Goal: Check status: Check status

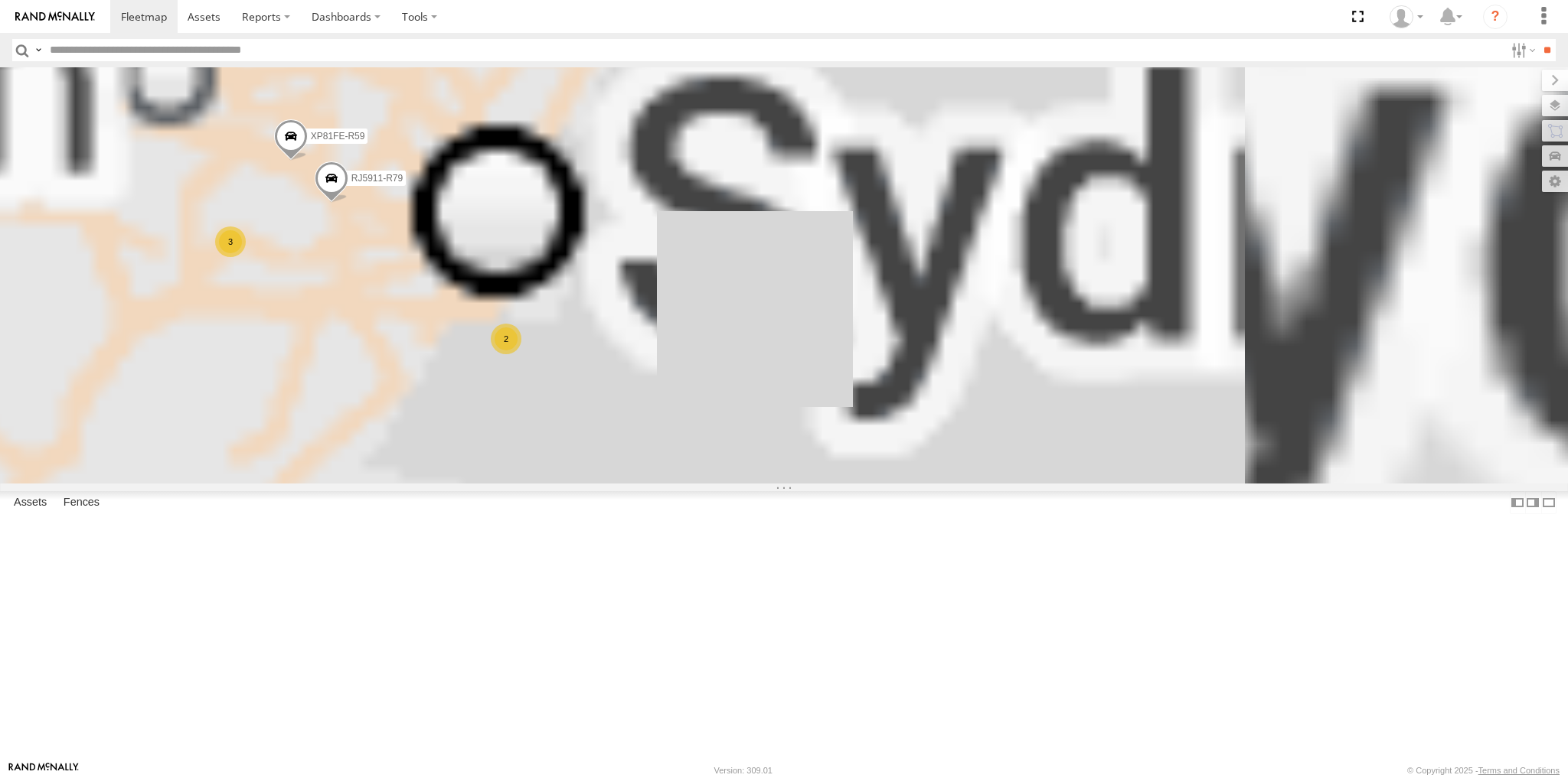
drag, startPoint x: 830, startPoint y: 438, endPoint x: 876, endPoint y: 449, distance: 47.3
click at [846, 442] on div "XSNDHU-R04 2 3 RJ5911-R79 XP81FE-R59" at bounding box center [784, 275] width 1568 height 416
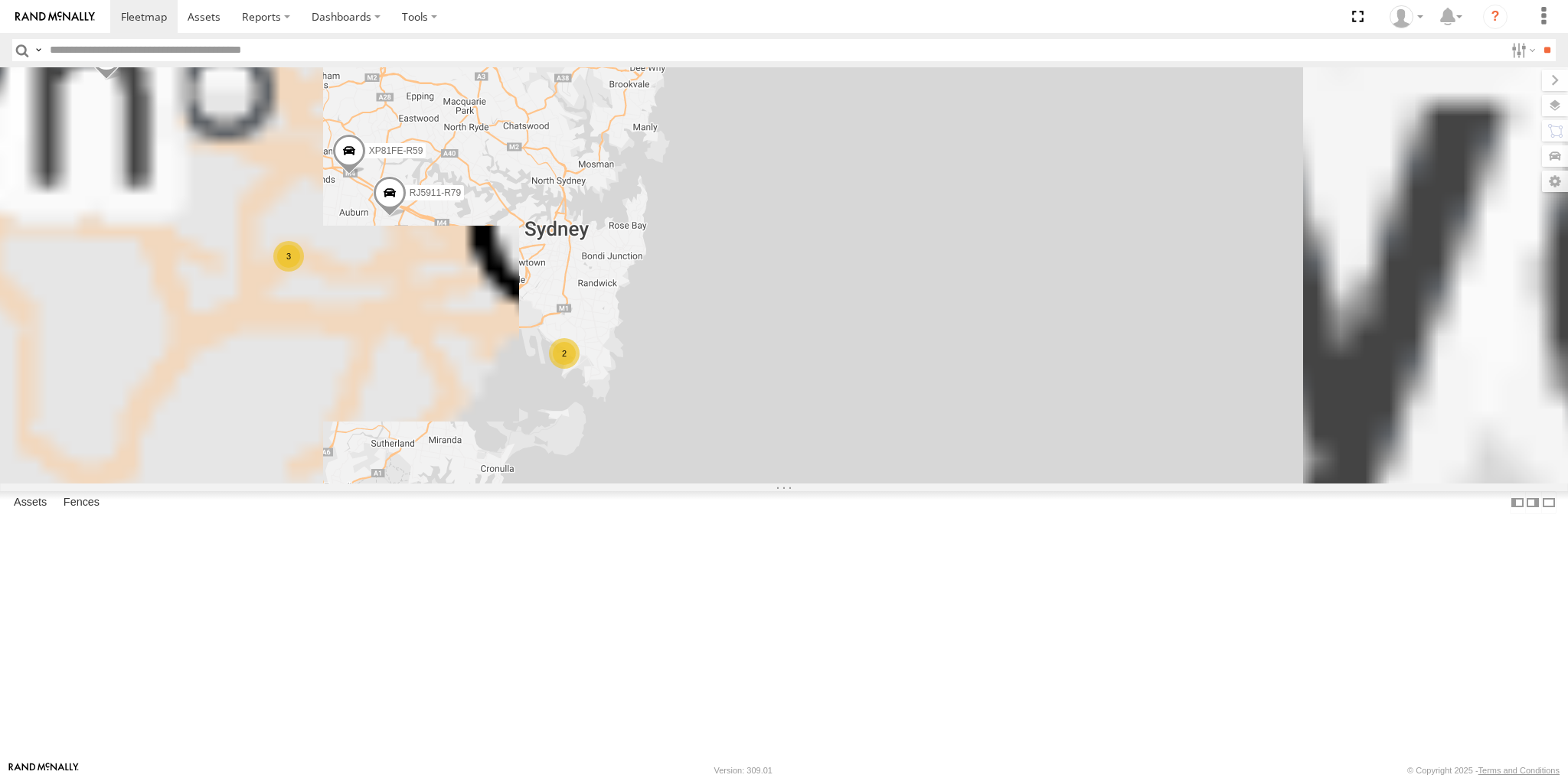
drag, startPoint x: 676, startPoint y: 458, endPoint x: 822, endPoint y: 474, distance: 146.9
click at [784, 474] on div "XSNDHU-R04 2 3 RJ5911-R79 XP81FE-R59" at bounding box center [784, 275] width 1568 height 416
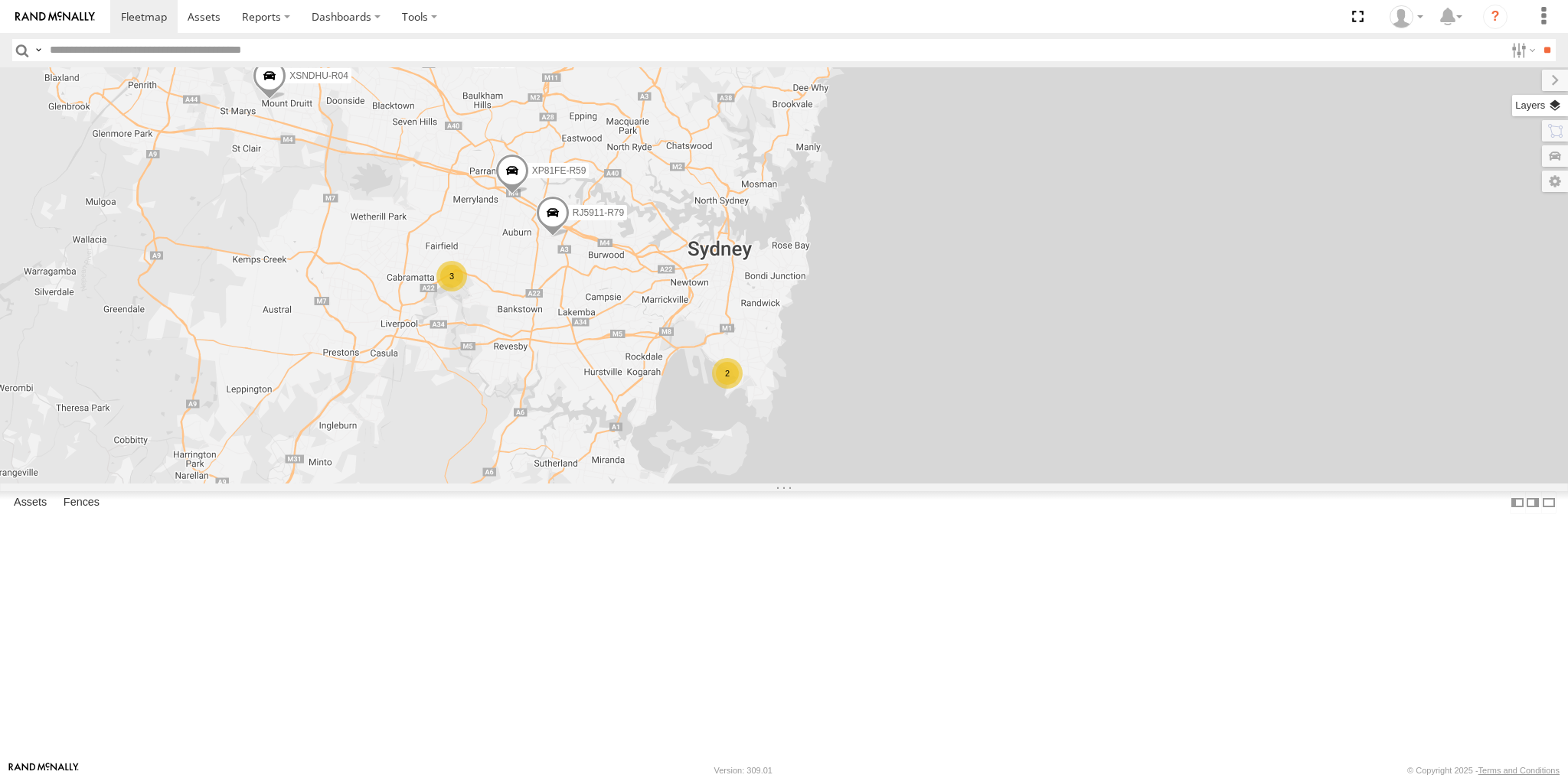
click at [1560, 106] on label at bounding box center [1540, 105] width 56 height 21
click at [0, 0] on span "Basemaps" at bounding box center [0, 0] width 0 height 0
click at [0, 0] on span "Satellite + Roadmap" at bounding box center [0, 0] width 0 height 0
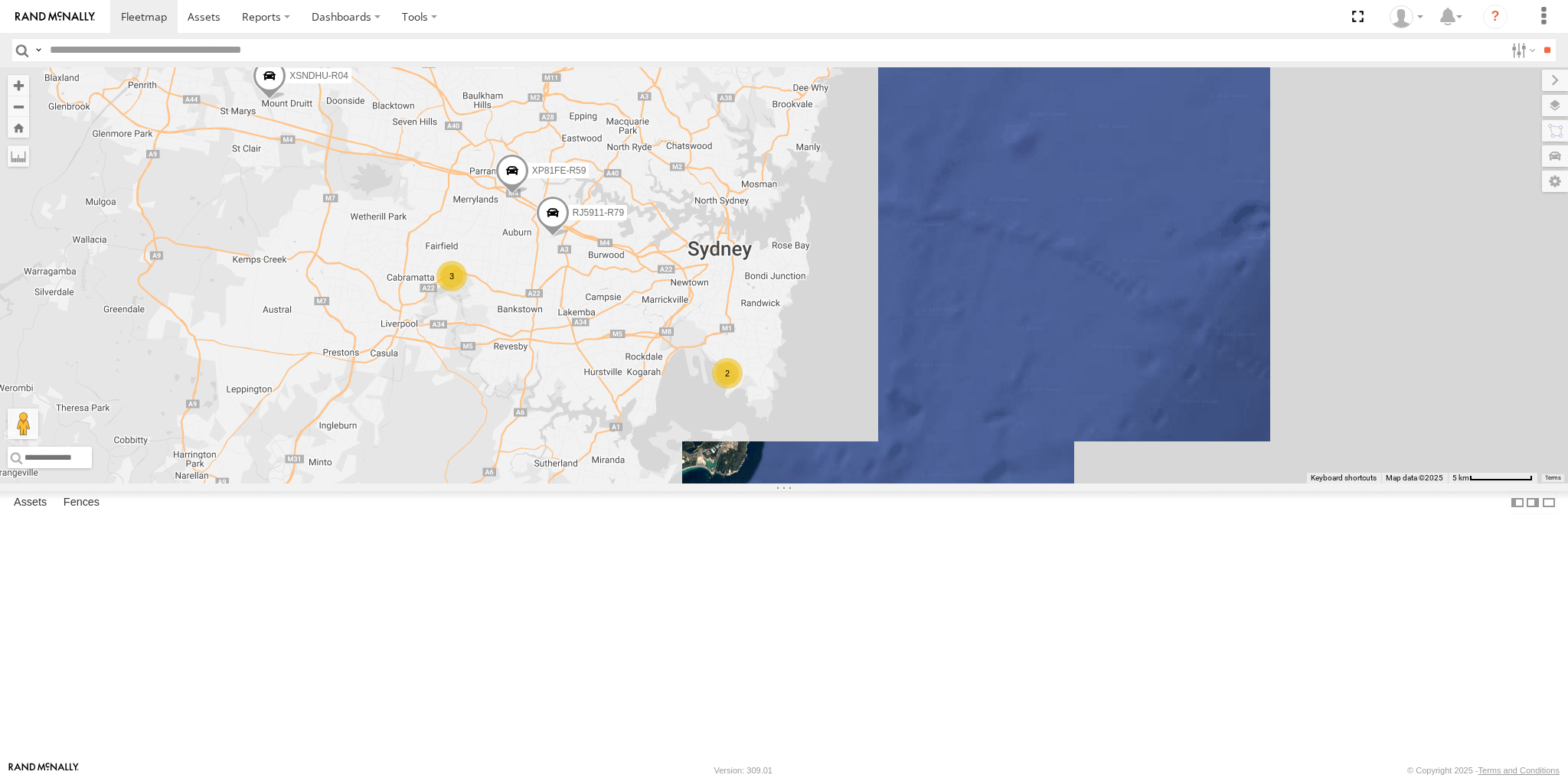
click at [0, 0] on div "Overlays" at bounding box center [0, 0] width 0 height 0
click at [0, 0] on span "Overlays" at bounding box center [0, 0] width 0 height 0
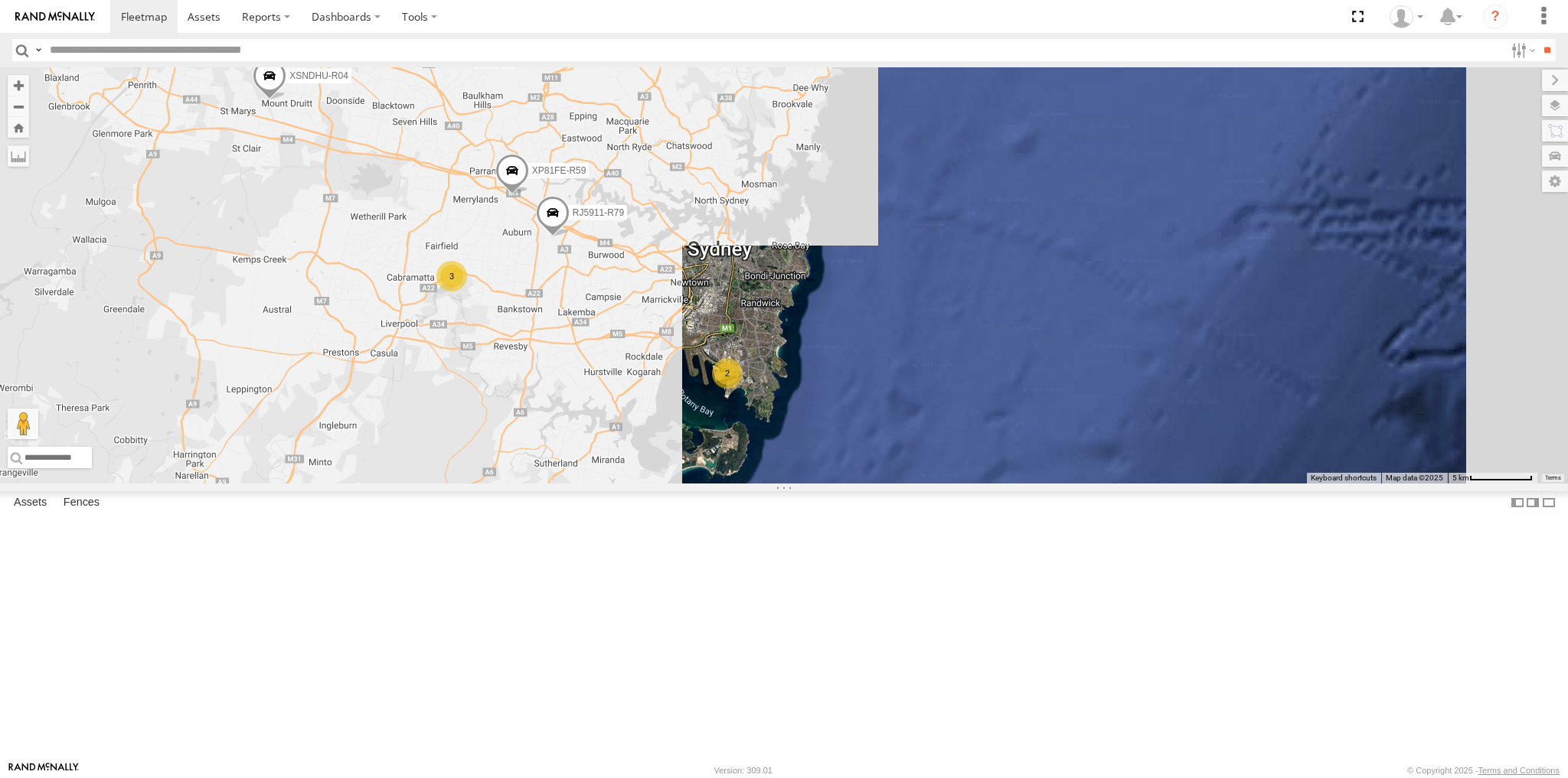
click at [0, 0] on span "Traffic" at bounding box center [0, 0] width 0 height 0
click at [1516, 84] on label at bounding box center [1542, 80] width 51 height 21
drag, startPoint x: 889, startPoint y: 540, endPoint x: 933, endPoint y: 551, distance: 45.4
click at [897, 483] on div "XSNDHU-R04 2 3 RJ5911-R79 XP81FE-R59" at bounding box center [784, 275] width 1568 height 416
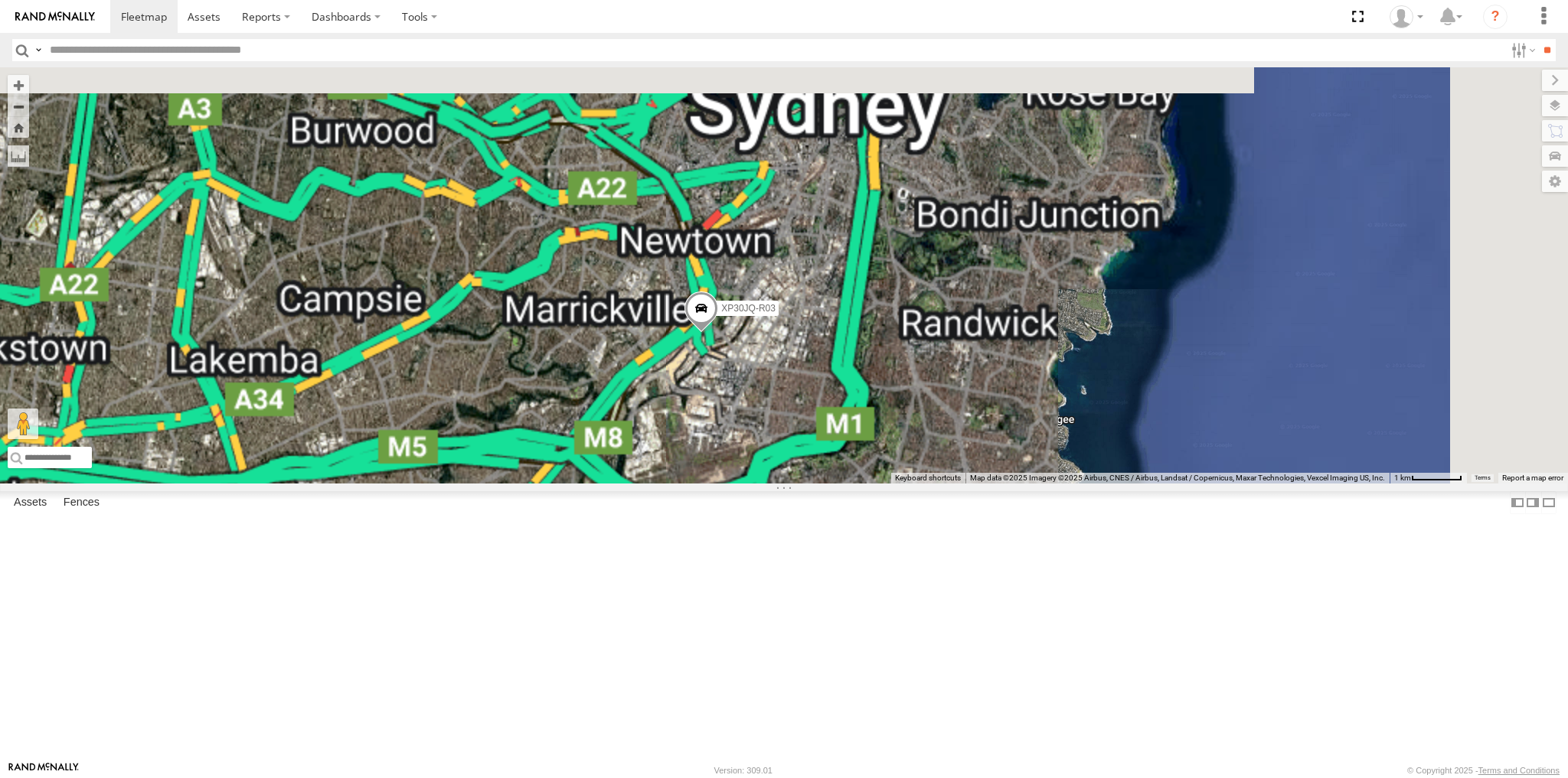
drag, startPoint x: 619, startPoint y: 459, endPoint x: 655, endPoint y: 466, distance: 36.7
click at [653, 465] on div "XSNDHU-R04 RJ5911-R79 XP81FE-R59 XP30JQ-R03 XO74GU-R69" at bounding box center [784, 275] width 1568 height 416
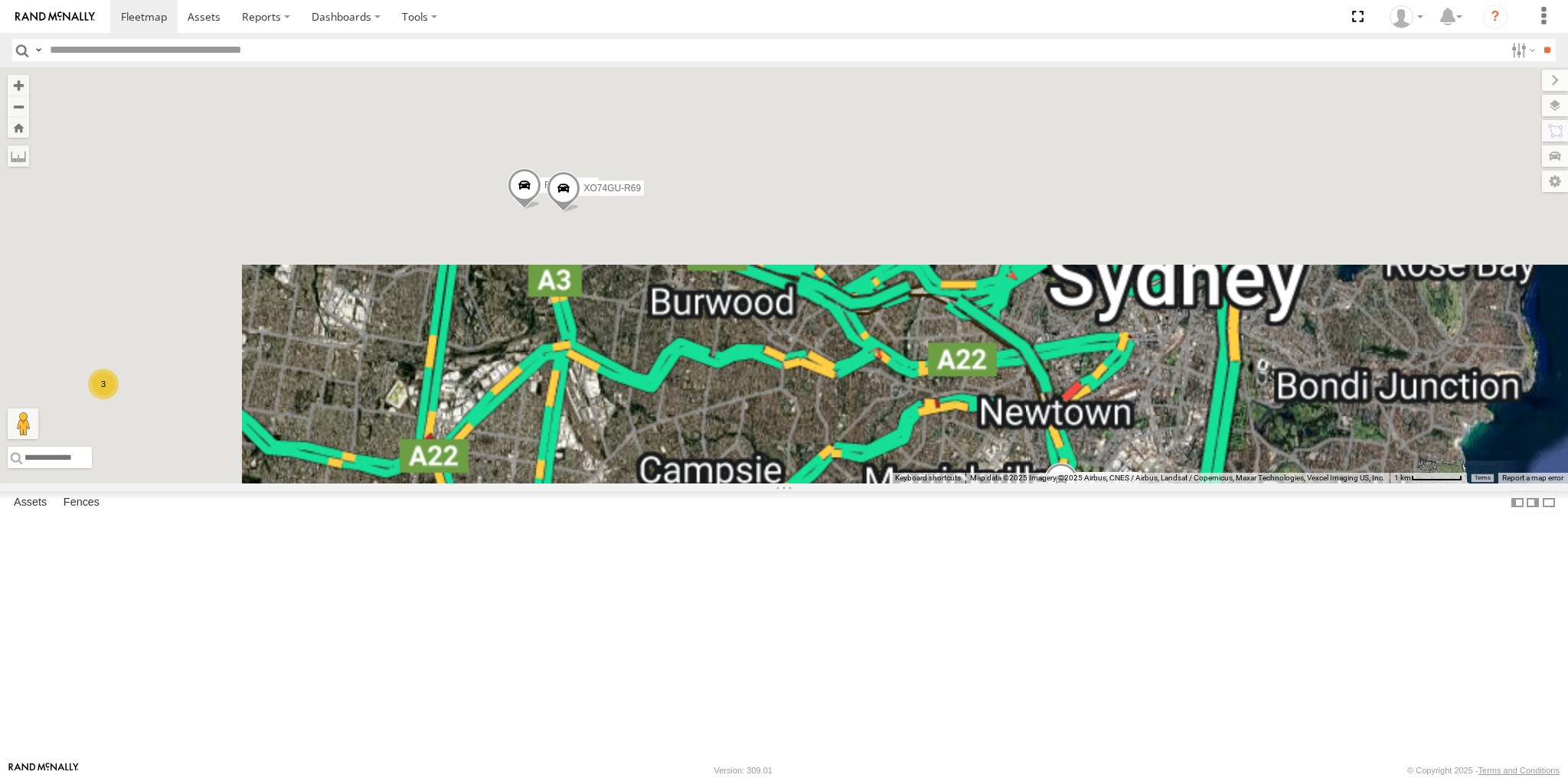
drag, startPoint x: 605, startPoint y: 405, endPoint x: 614, endPoint y: 410, distance: 10.3
click at [609, 408] on div "XSNDHU-R04 XP81FE-R59 XP30JQ-R03 3 RJ5911-R79 XO74GU-R69" at bounding box center [784, 275] width 1568 height 416
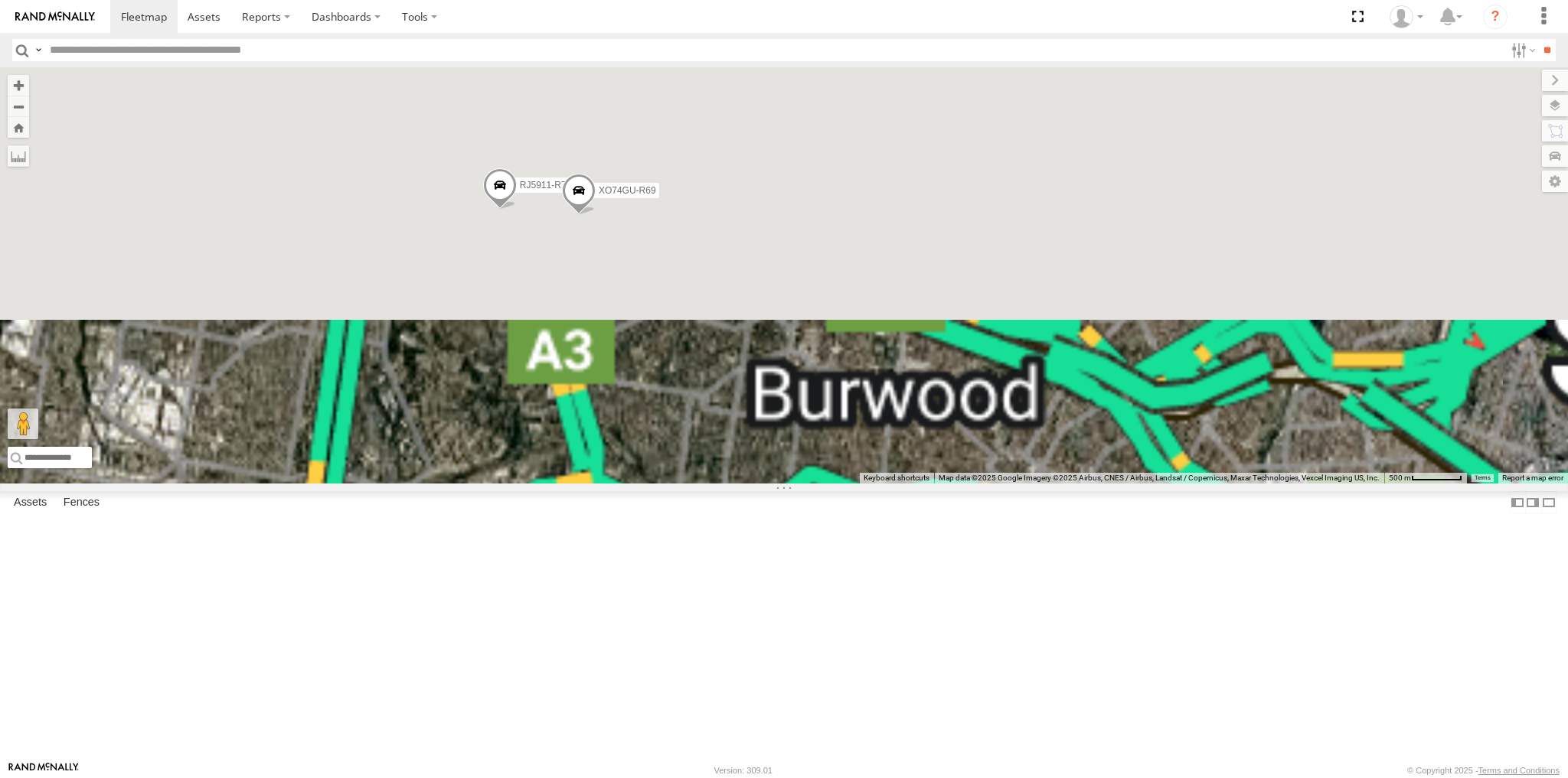
drag, startPoint x: 620, startPoint y: 395, endPoint x: 658, endPoint y: 420, distance: 45.5
click at [649, 413] on div "XSNDHU-R04 XP81FE-R59 XP30JQ-R03 RJ5911-R79 XO74GU-R69" at bounding box center [784, 275] width 1568 height 416
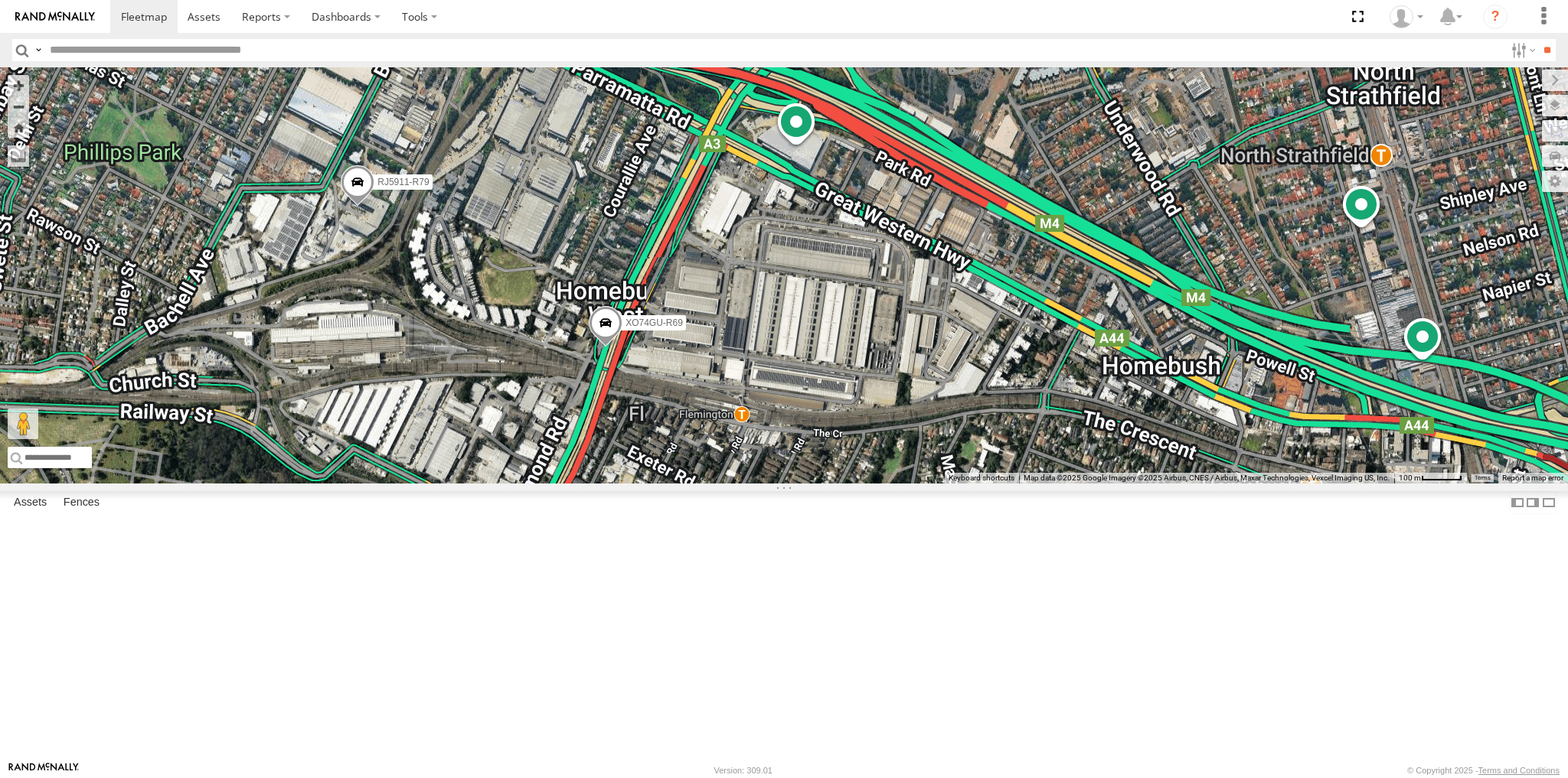
drag, startPoint x: 597, startPoint y: 322, endPoint x: 600, endPoint y: 330, distance: 8.5
click at [599, 327] on div "XSNDHU-R04 XP81FE-R59 XP30JQ-R03 RJ5911-R79 XO74GU-R69" at bounding box center [784, 275] width 1568 height 416
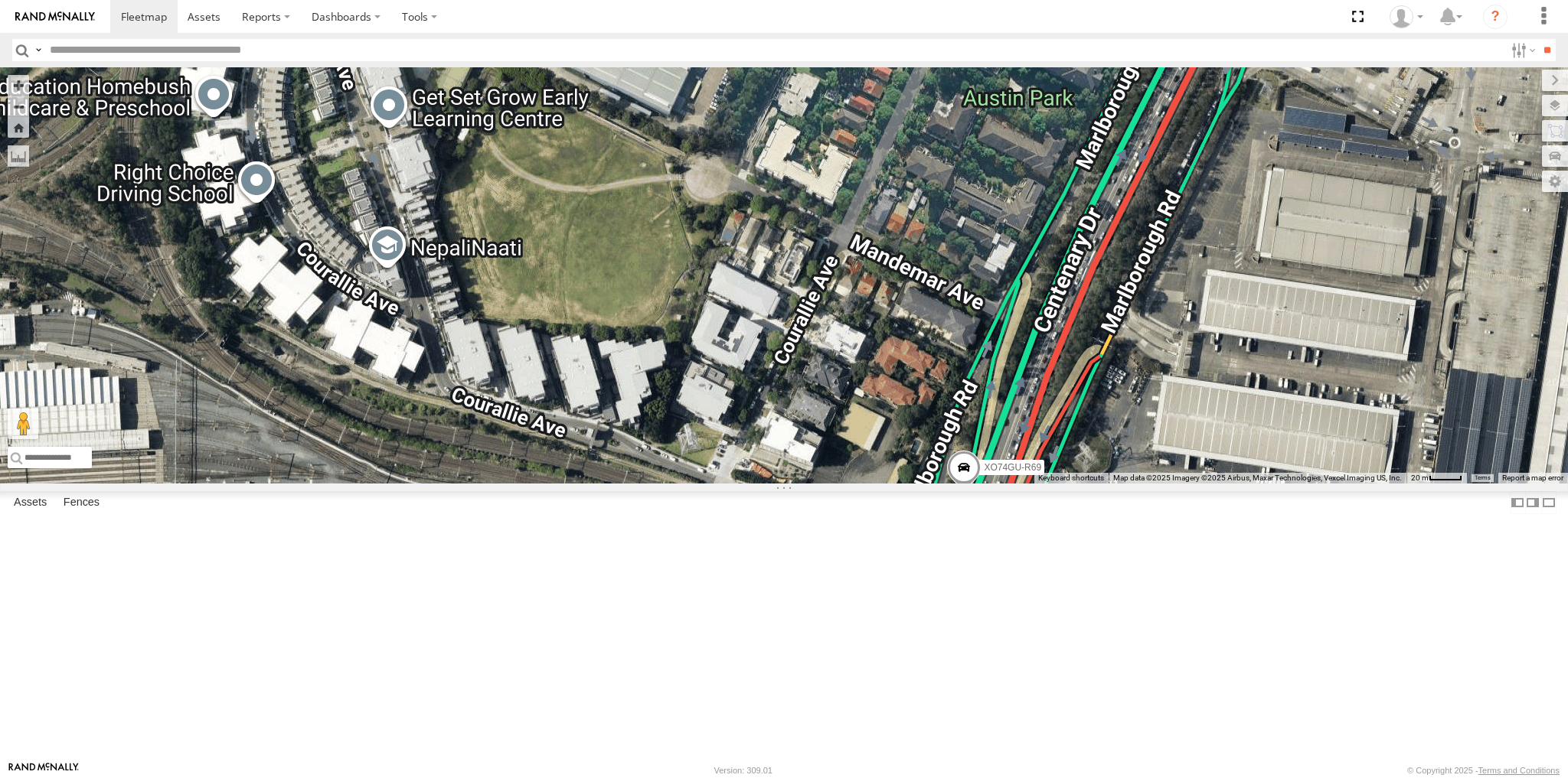
drag, startPoint x: 1130, startPoint y: 631, endPoint x: 1118, endPoint y: 512, distance: 119.6
click at [1123, 483] on div "XSNDHU-R04 XP81FE-R59 XP30JQ-R03 RJ5911-R79 XO74GU-R69" at bounding box center [784, 275] width 1568 height 416
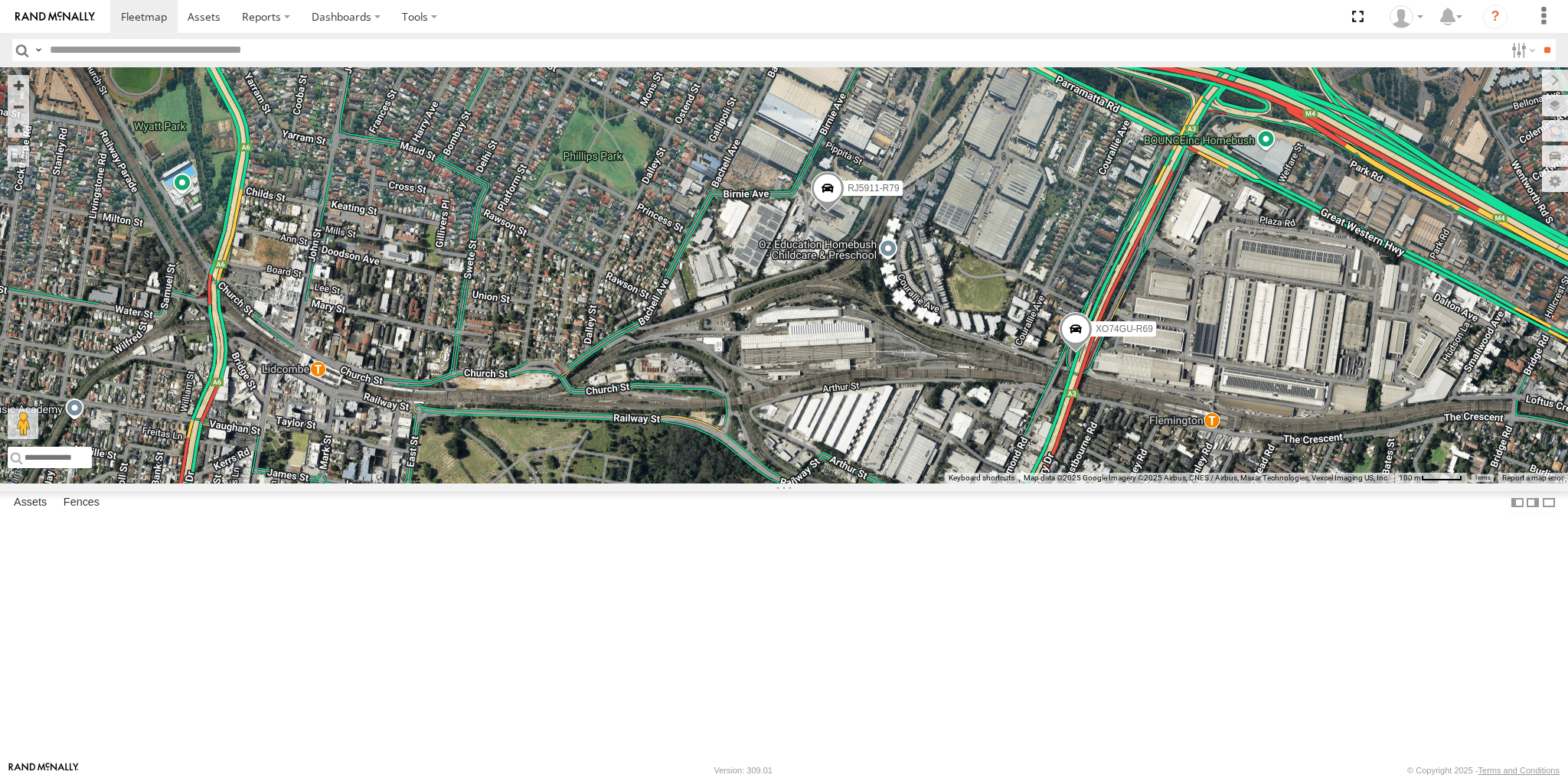
drag, startPoint x: 1243, startPoint y: 520, endPoint x: 1229, endPoint y: 499, distance: 25.2
click at [1237, 483] on div "XSNDHU-R04 XP81FE-R59 XP30JQ-R03 RJ5911-R79 XO74GU-R69" at bounding box center [784, 275] width 1568 height 416
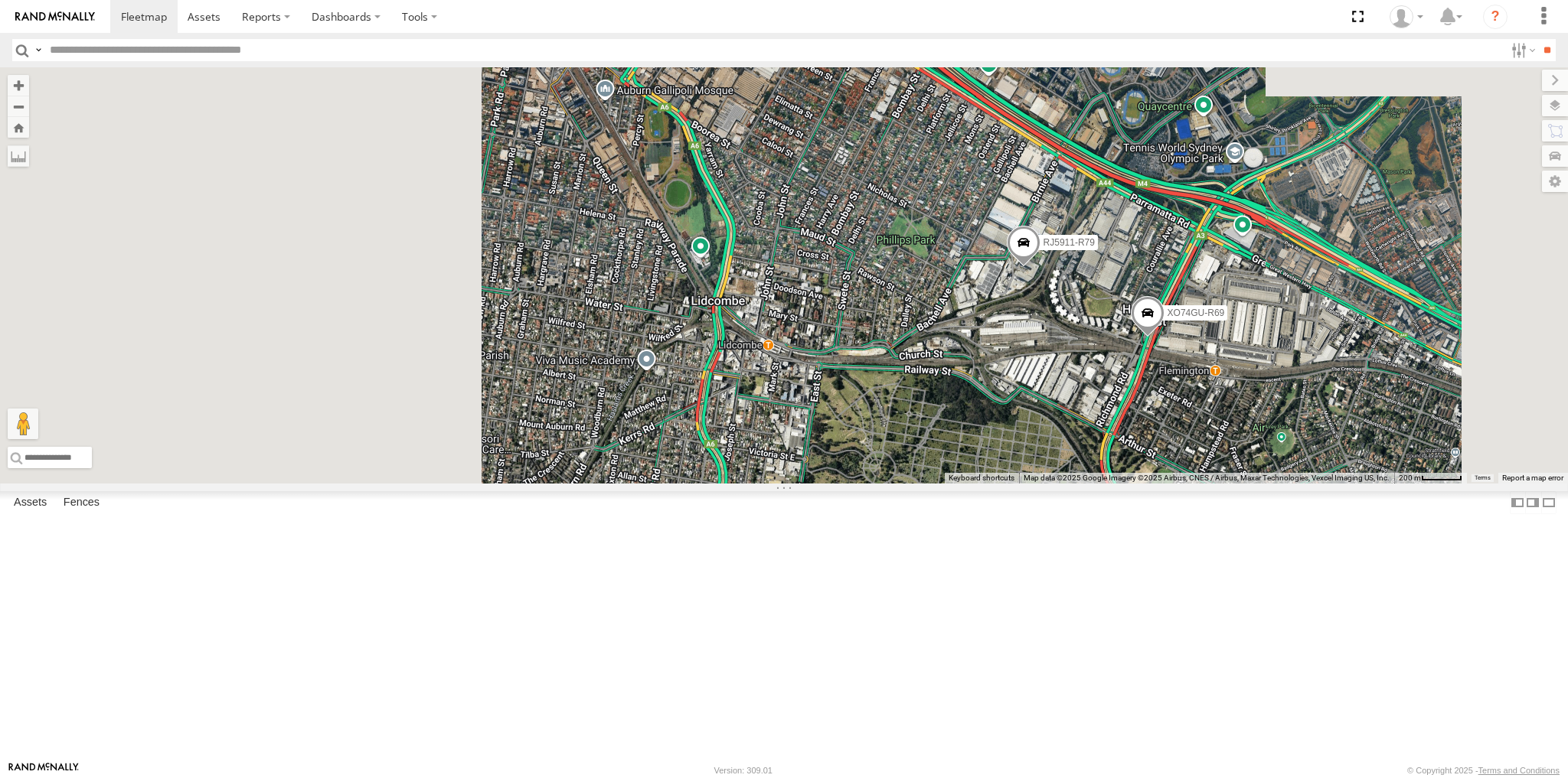
drag, startPoint x: 1225, startPoint y: 557, endPoint x: 1174, endPoint y: 547, distance: 52.0
click at [1194, 483] on div "XSNDHU-R04 XP81FE-R59 XP30JQ-R03 RJ5911-R79 XO74GU-R69" at bounding box center [784, 275] width 1568 height 416
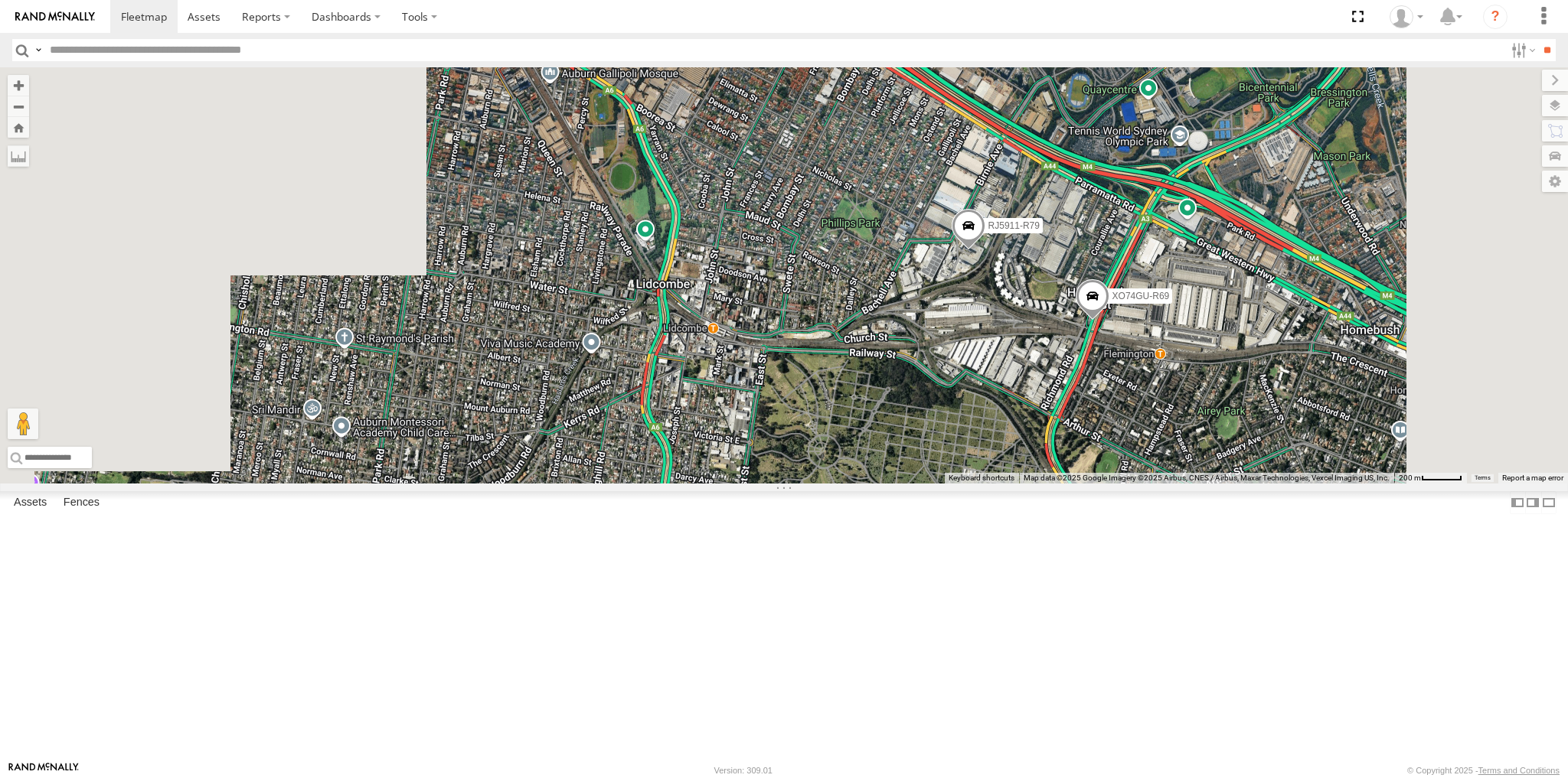
drag, startPoint x: 1125, startPoint y: 568, endPoint x: 1095, endPoint y: 555, distance: 32.7
click at [1109, 483] on div "XSNDHU-R04 XP81FE-R59 XP30JQ-R03 RJ5911-R79 XO74GU-R69" at bounding box center [784, 275] width 1568 height 416
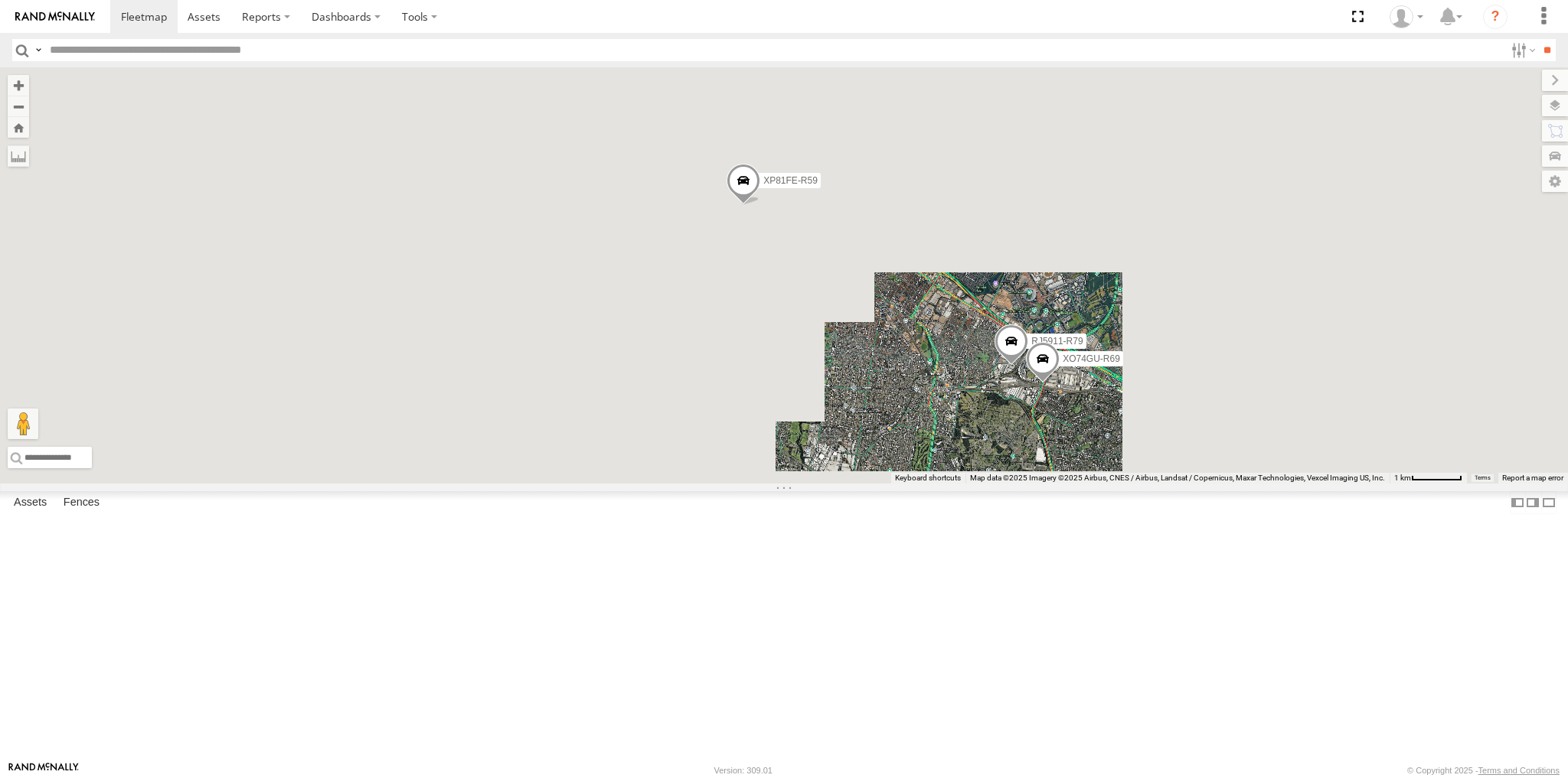
drag, startPoint x: 1077, startPoint y: 591, endPoint x: 1016, endPoint y: 567, distance: 65.6
click at [1028, 483] on div "XSNDHU-R04 XP81FE-R59 XP30JQ-R03 RJ5911-R79 XO74GU-R69" at bounding box center [784, 275] width 1568 height 416
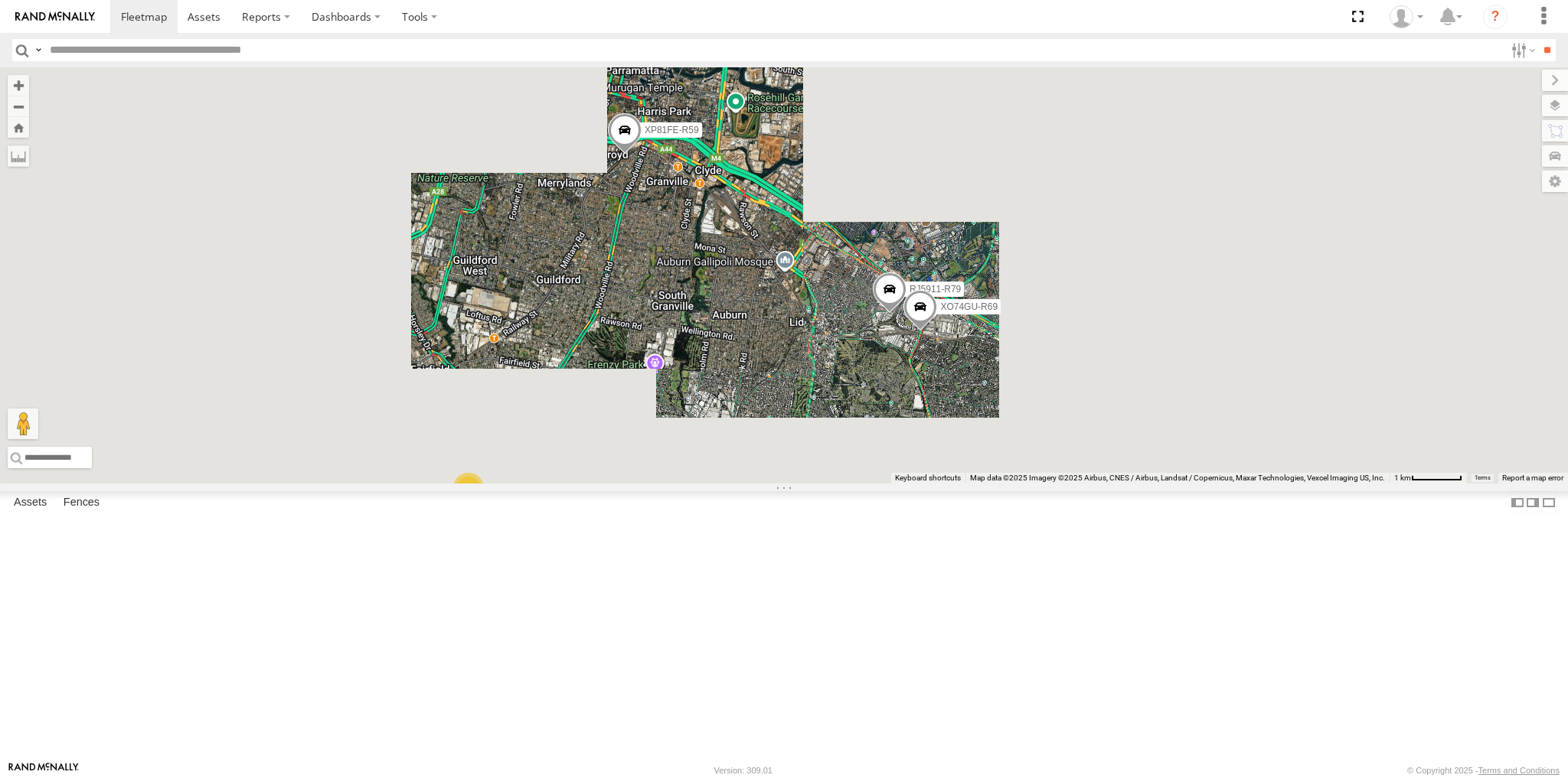
drag, startPoint x: 1042, startPoint y: 563, endPoint x: 949, endPoint y: 553, distance: 93.5
click at [952, 483] on div "XSNDHU-R04 XP81FE-R59 XP30JQ-R03 RJ5911-R79 XO74GU-R69 3" at bounding box center [784, 275] width 1568 height 416
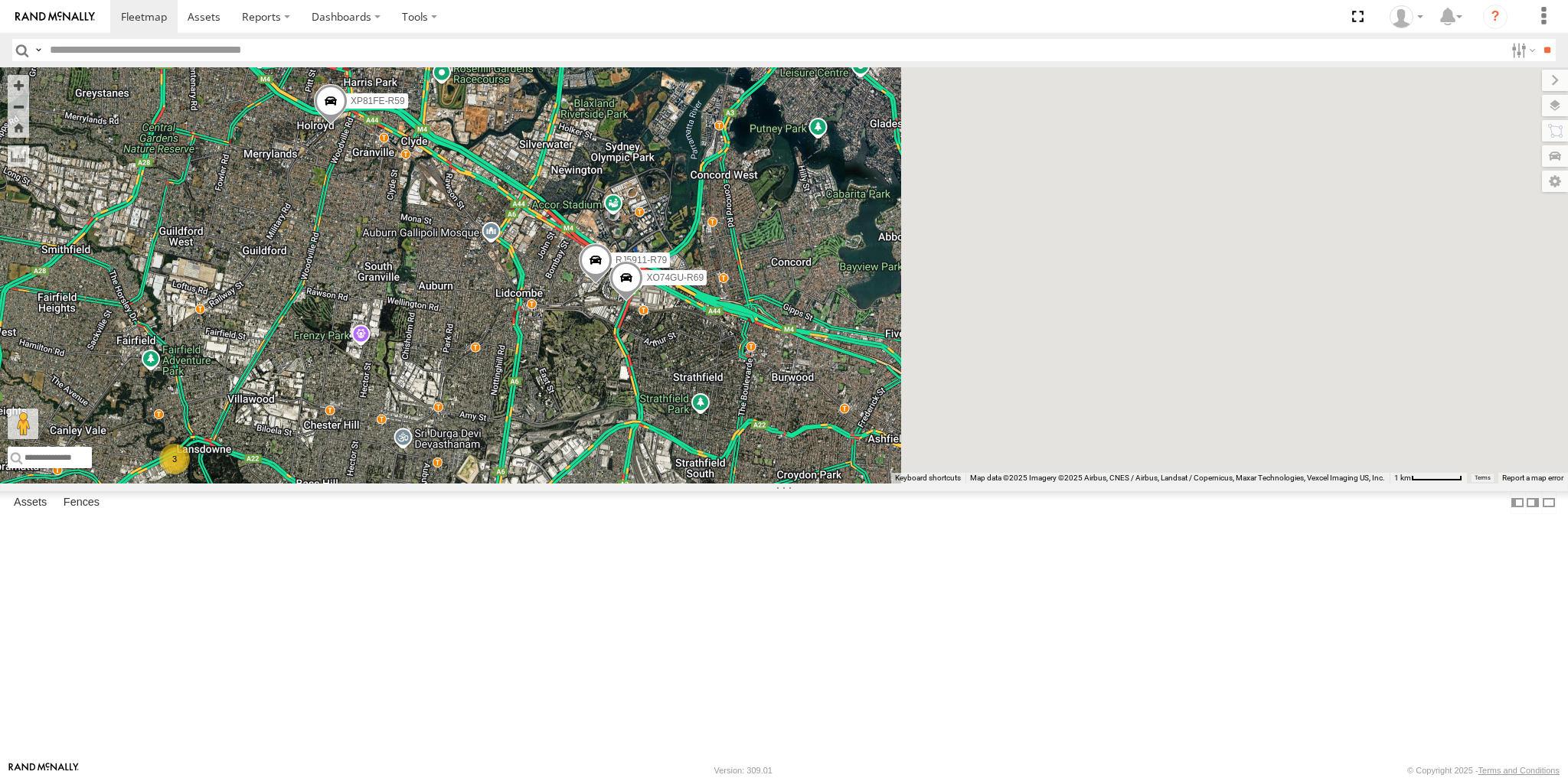
drag, startPoint x: 1063, startPoint y: 632, endPoint x: 1066, endPoint y: 622, distance: 10.4
click at [1063, 483] on div "XSNDHU-R04 XP81FE-R59 XP30JQ-R03 RJ5911-R79 XO74GU-R69 3" at bounding box center [784, 275] width 1568 height 416
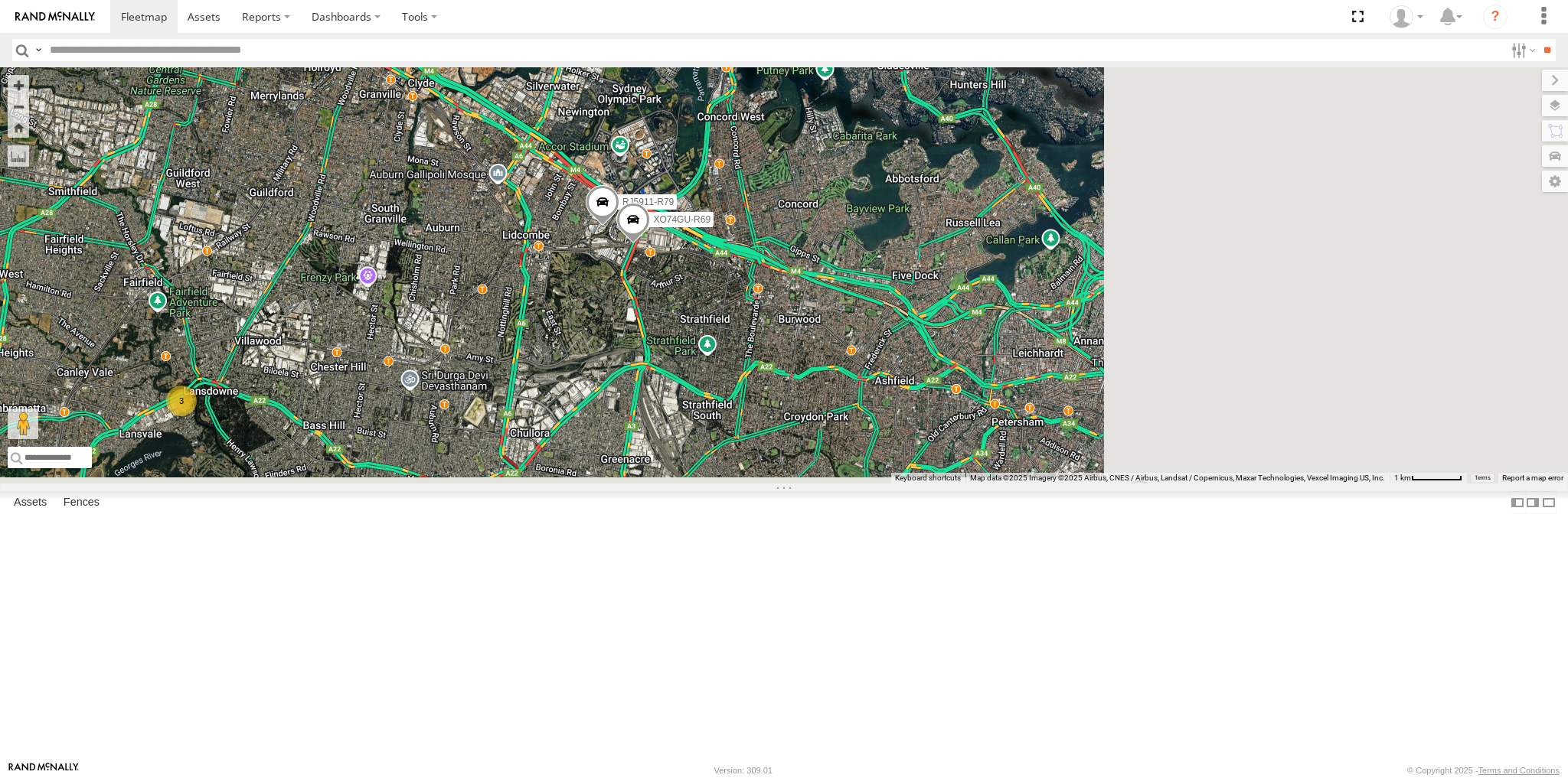
drag, startPoint x: 1019, startPoint y: 703, endPoint x: 997, endPoint y: 638, distance: 68.6
click at [1010, 483] on div "XSNDHU-R04 XP81FE-R59 XP30JQ-R03 RJ5911-R79 XO74GU-R69 3" at bounding box center [784, 275] width 1568 height 416
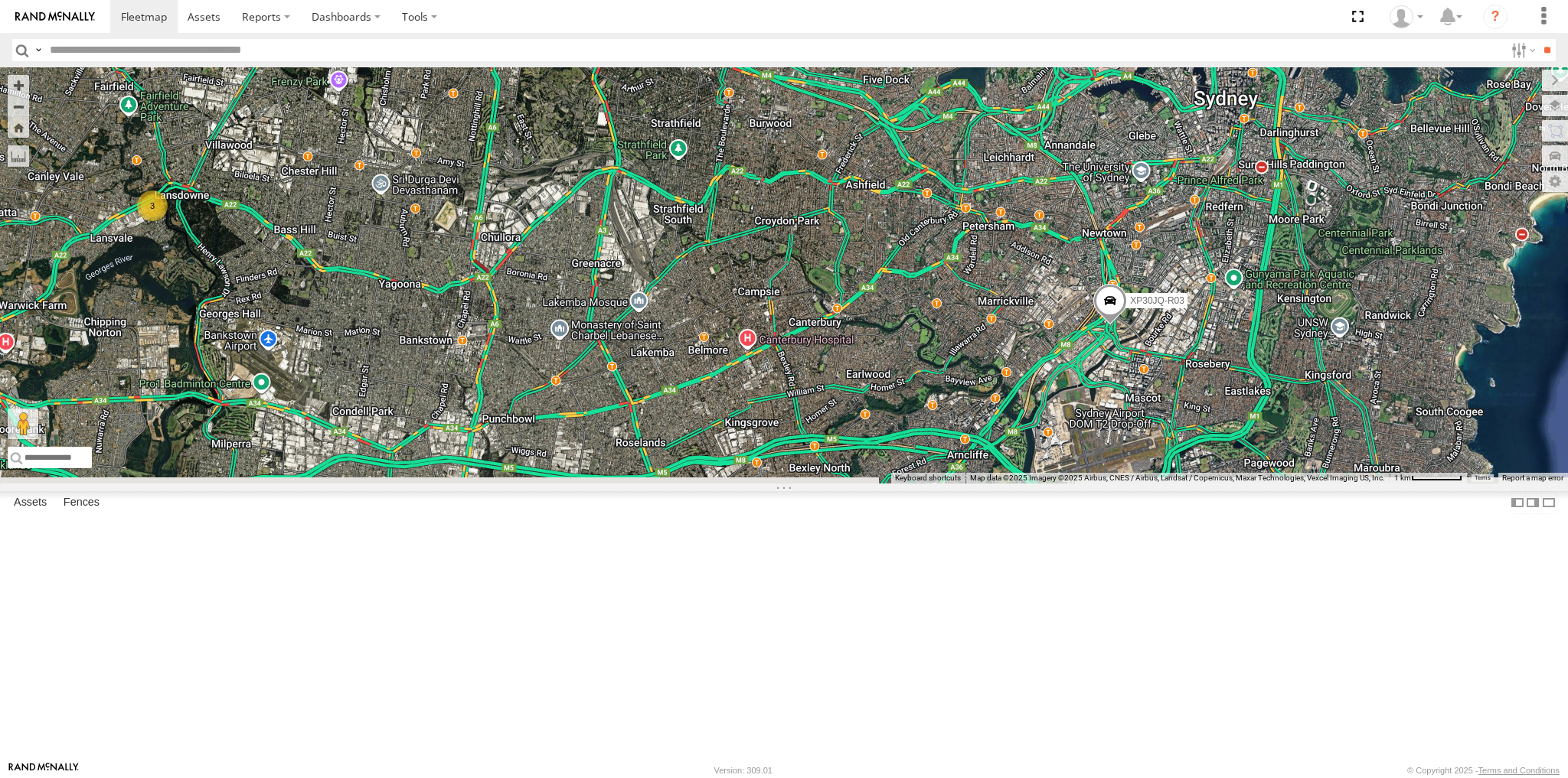
click at [1150, 483] on div "XSNDHU-R04 XP81FE-R59 XP30JQ-R03 RJ5911-R79 XO74GU-R69 3" at bounding box center [784, 275] width 1568 height 416
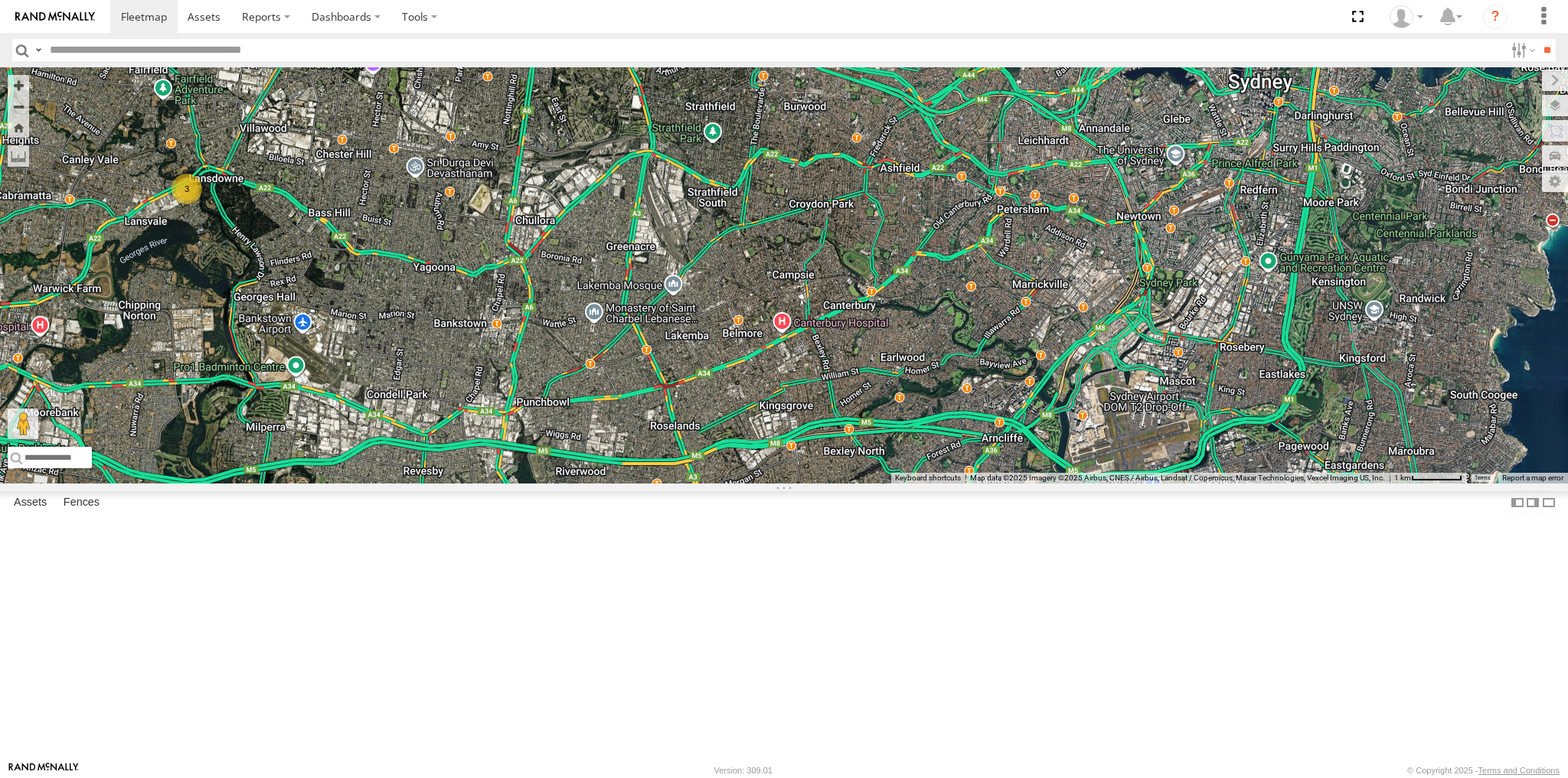
click at [784, 483] on div "3 2" at bounding box center [784, 275] width 1568 height 416
